Goal: Information Seeking & Learning: Learn about a topic

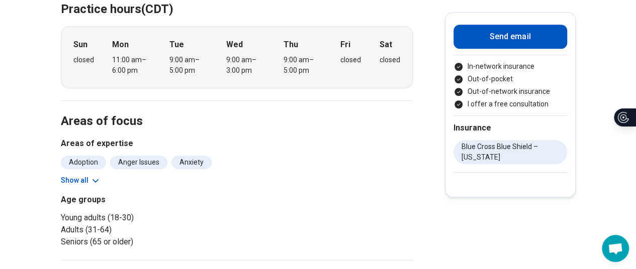
scroll to position [398, 0]
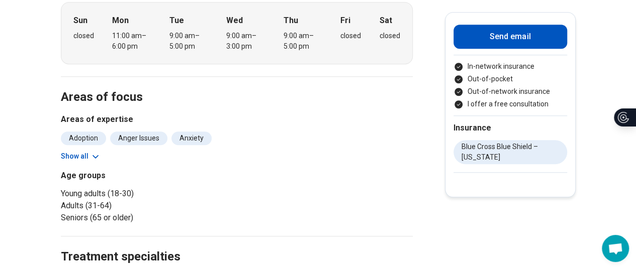
click at [78, 159] on button "Show all" at bounding box center [81, 156] width 40 height 11
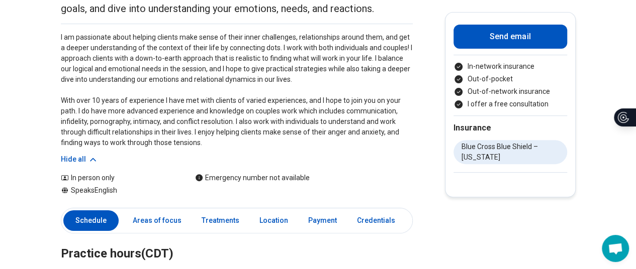
scroll to position [0, 0]
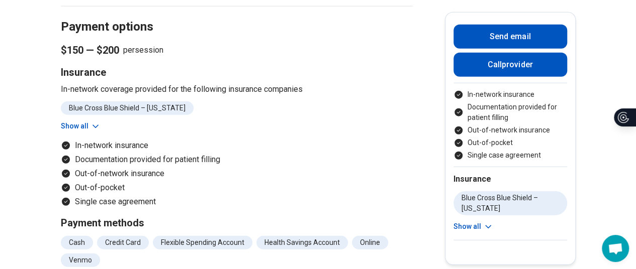
scroll to position [1253, 0]
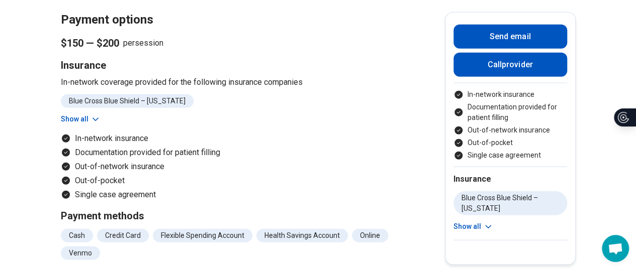
click at [76, 125] on button "Show all" at bounding box center [81, 119] width 40 height 11
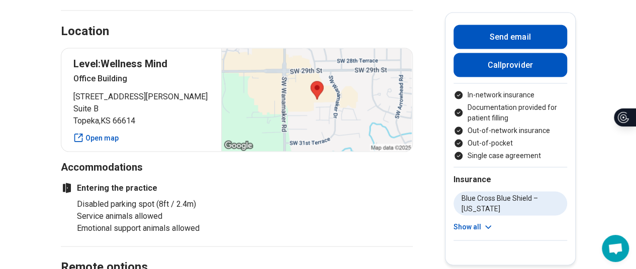
scroll to position [945, 0]
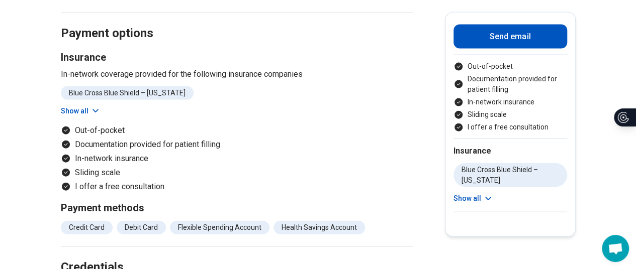
scroll to position [1082, 0]
click at [82, 110] on button "Show all" at bounding box center [81, 111] width 40 height 11
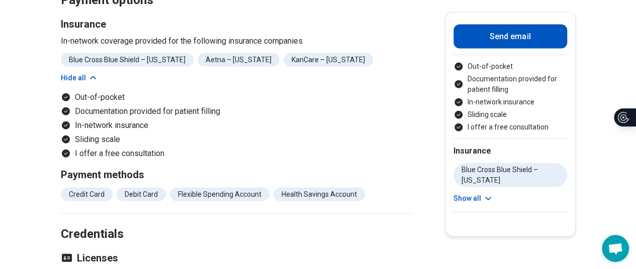
scroll to position [1069, 0]
